Goal: Task Accomplishment & Management: Use online tool/utility

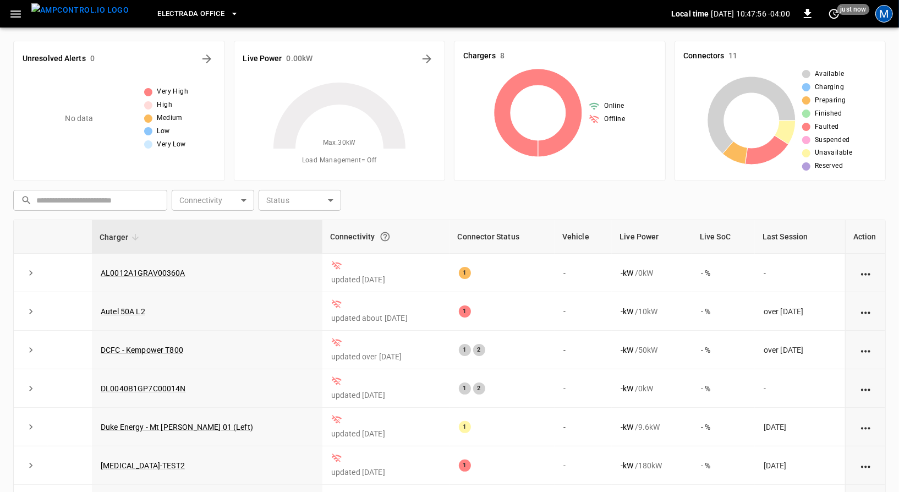
click at [883, 9] on div "M" at bounding box center [884, 14] width 18 height 18
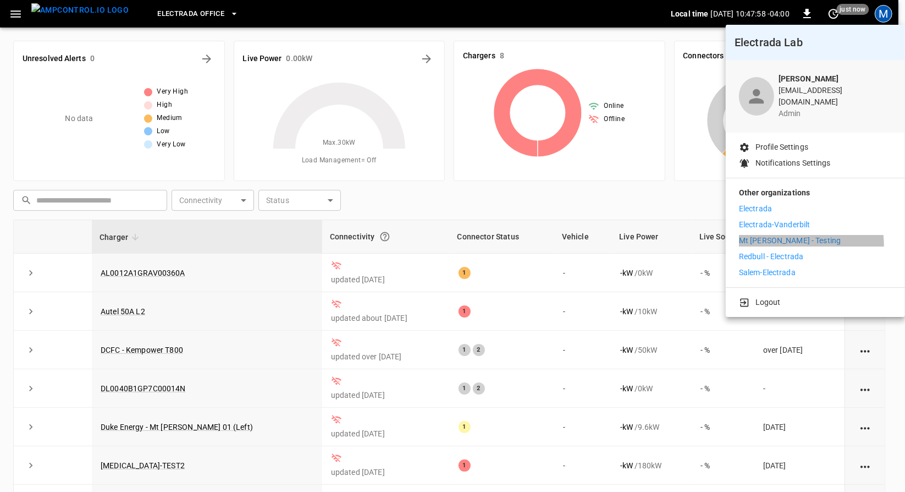
click at [772, 238] on p "Mt [PERSON_NAME] - Testing" at bounding box center [790, 241] width 102 height 12
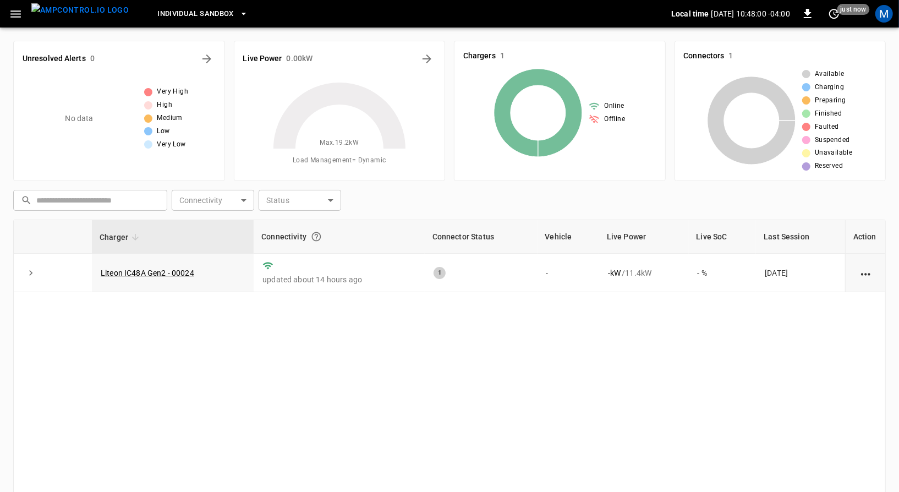
click at [179, 23] on button "Individual Sandbox" at bounding box center [203, 13] width 100 height 21
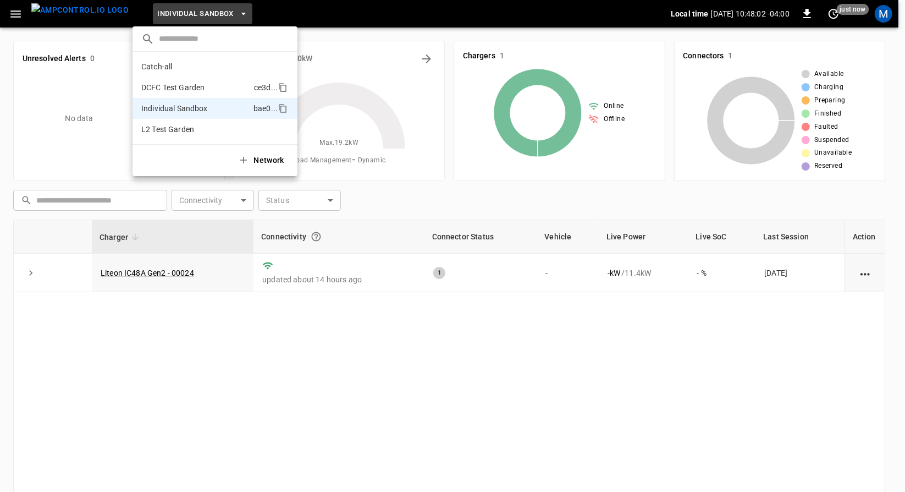
click at [190, 82] on p "DCFC Test Garden" at bounding box center [195, 87] width 108 height 11
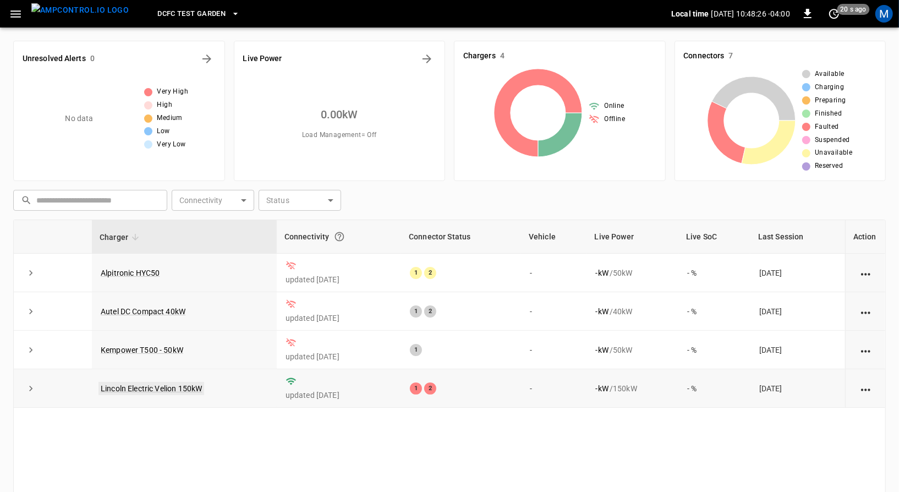
click at [178, 384] on link "Lincoln Electric Velion 150kW" at bounding box center [151, 388] width 106 height 13
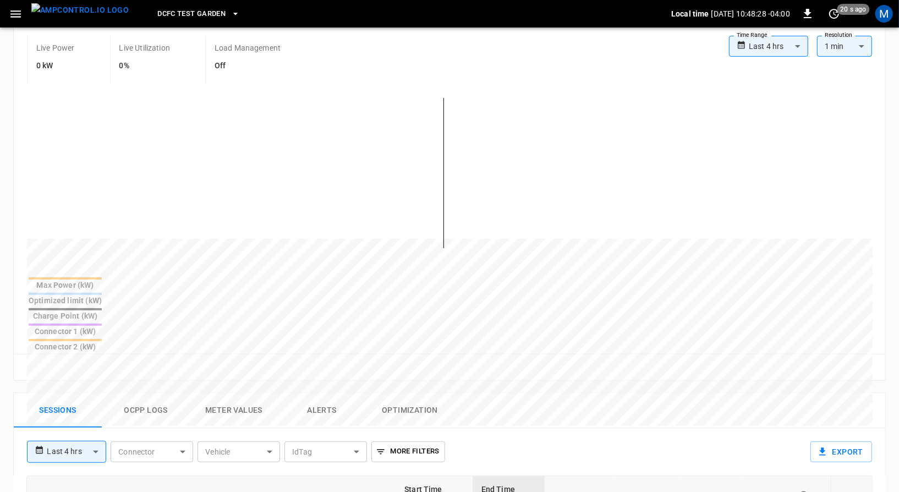
scroll to position [213, 0]
click at [156, 392] on button "Ocpp logs" at bounding box center [146, 409] width 88 height 35
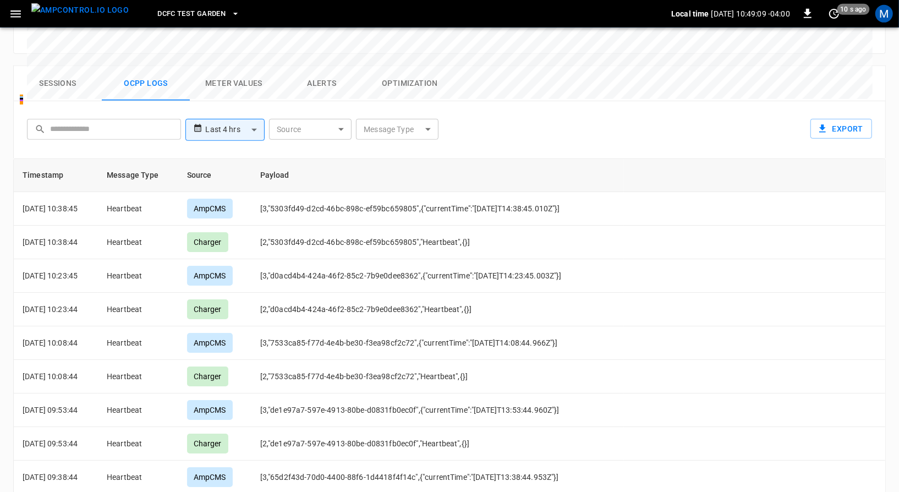
scroll to position [0, 0]
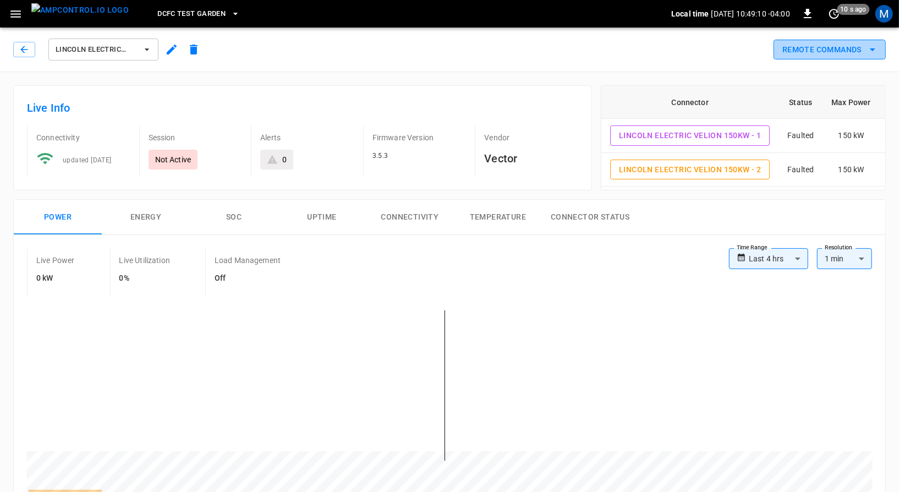
click at [839, 49] on button "Remote Commands" at bounding box center [829, 50] width 112 height 20
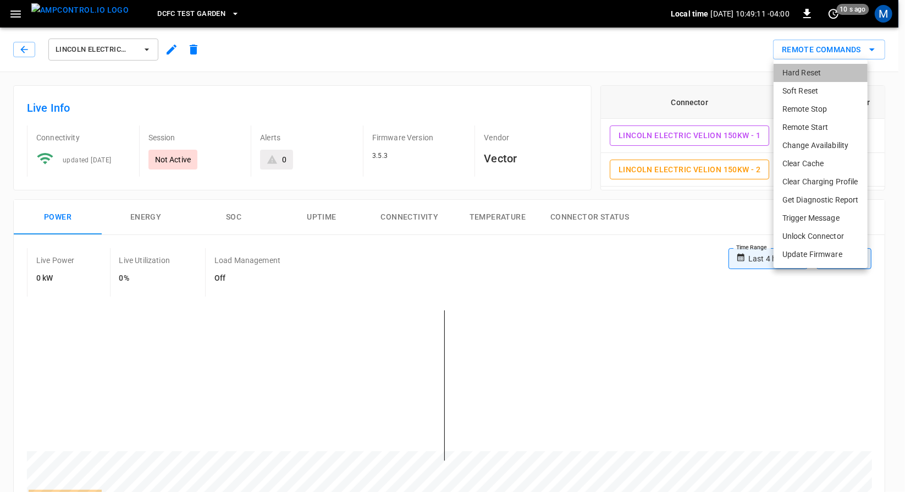
click at [822, 75] on li "Hard Reset" at bounding box center [821, 73] width 94 height 18
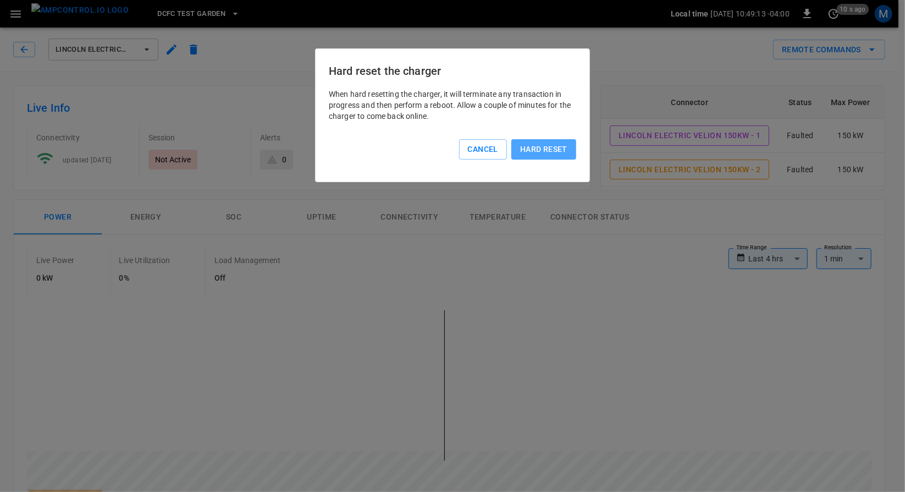
click at [554, 147] on button "Hard reset" at bounding box center [544, 149] width 65 height 20
